Goal: Use online tool/utility: Utilize a website feature to perform a specific function

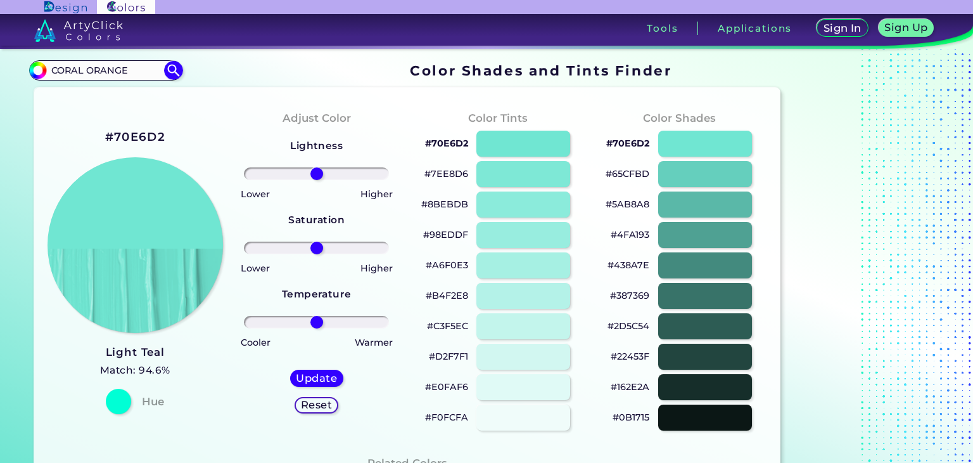
type input "CORAL ORANGE"
click at [169, 70] on img at bounding box center [173, 70] width 22 height 22
type input "#000000"
click at [136, 68] on input "CORAL ORANGE" at bounding box center [106, 69] width 118 height 17
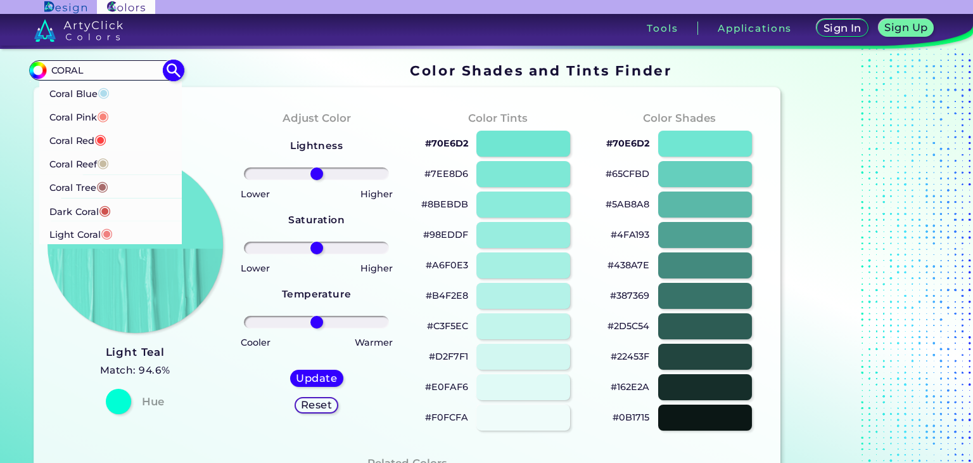
type input "CORAL"
click at [80, 136] on p "Coral Red ◉" at bounding box center [77, 138] width 57 height 23
type input "#ff4040"
type input "#FF4040"
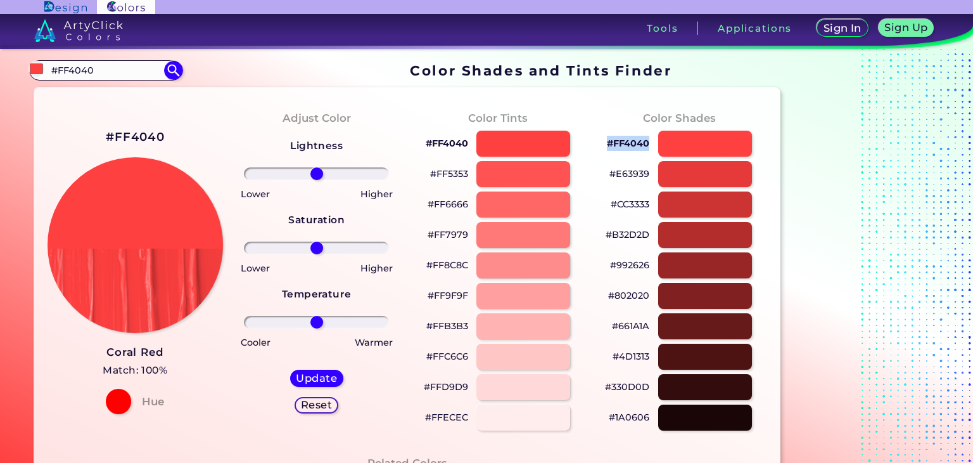
drag, startPoint x: 603, startPoint y: 138, endPoint x: 640, endPoint y: 145, distance: 37.5
click at [657, 139] on div "#FF4040" at bounding box center [679, 143] width 161 height 30
copy div "#FF4040"
